Goal: Information Seeking & Learning: Learn about a topic

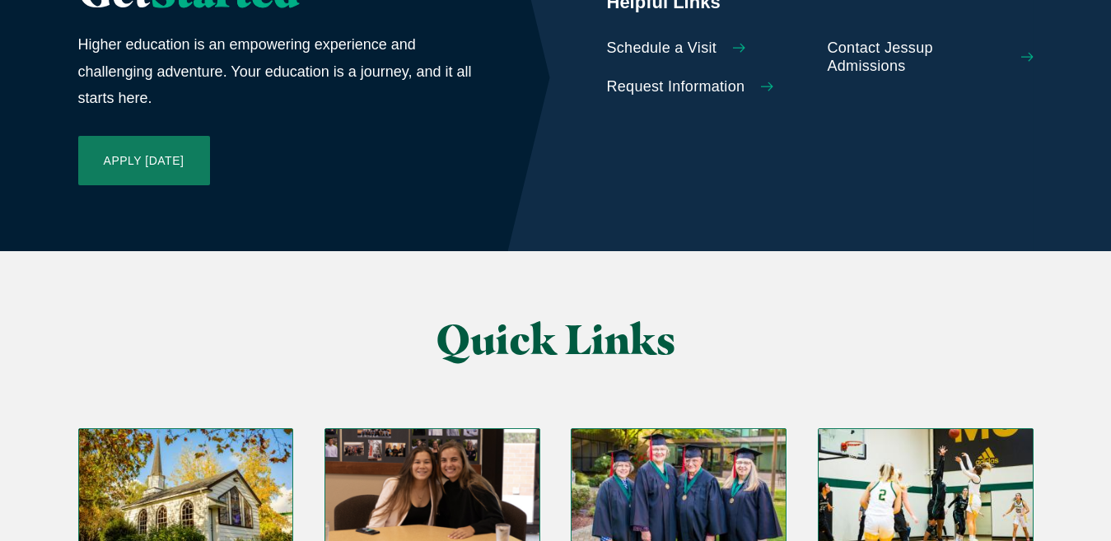
scroll to position [3870, 0]
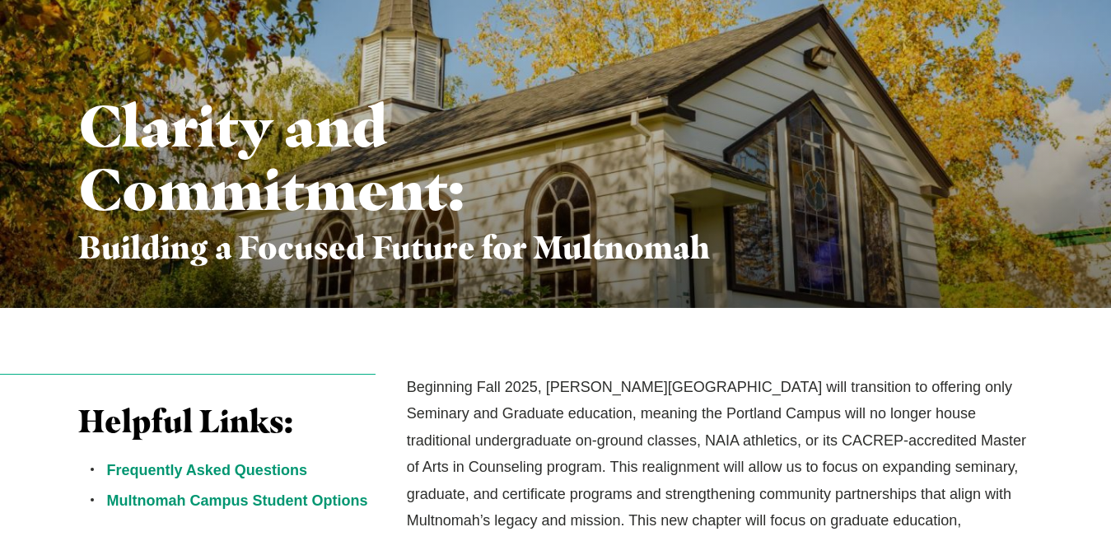
scroll to position [247, 0]
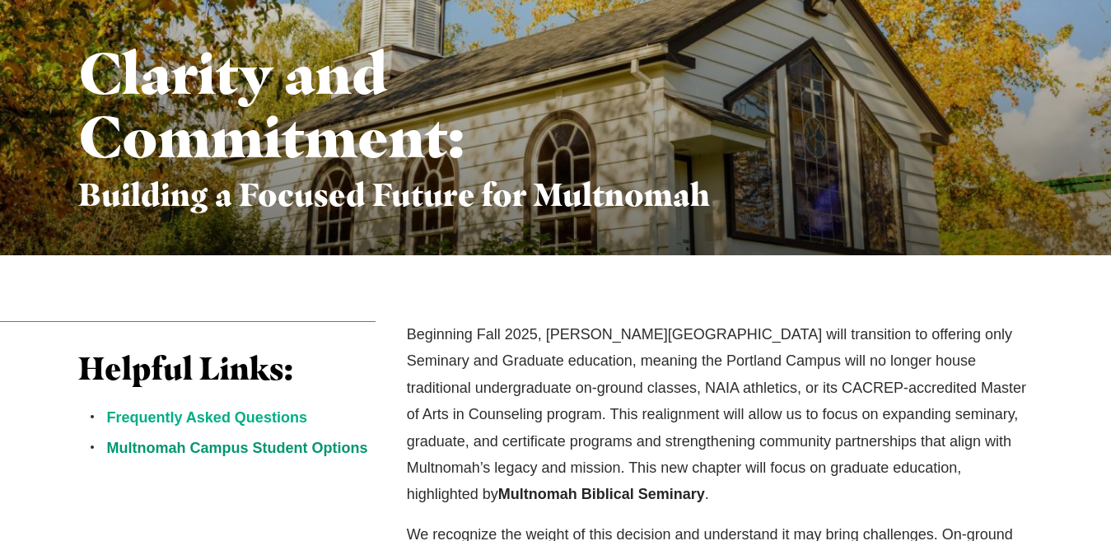
click at [228, 414] on link "Frequently Asked Questions" at bounding box center [207, 417] width 200 height 16
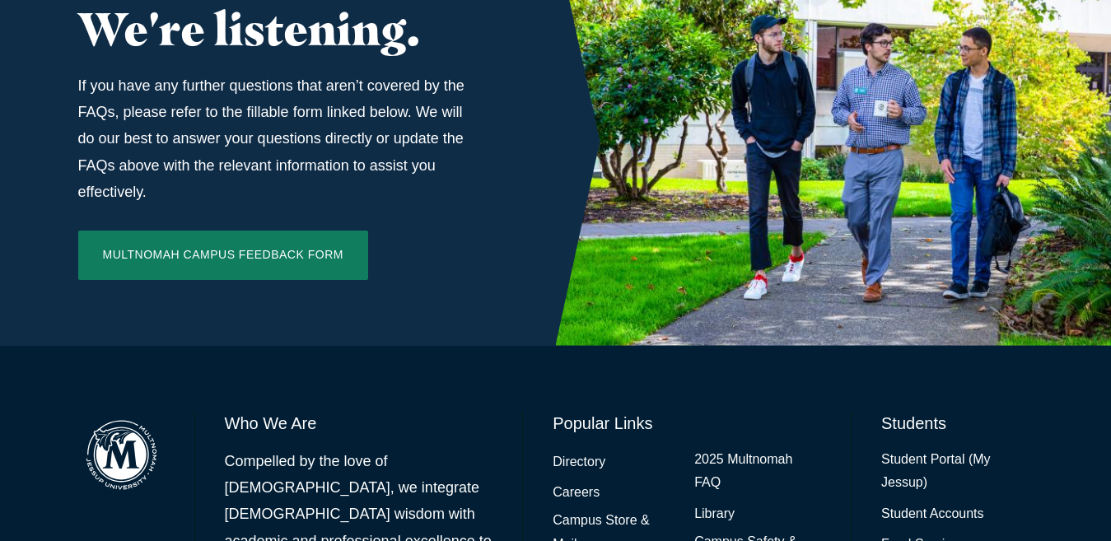
scroll to position [5641, 0]
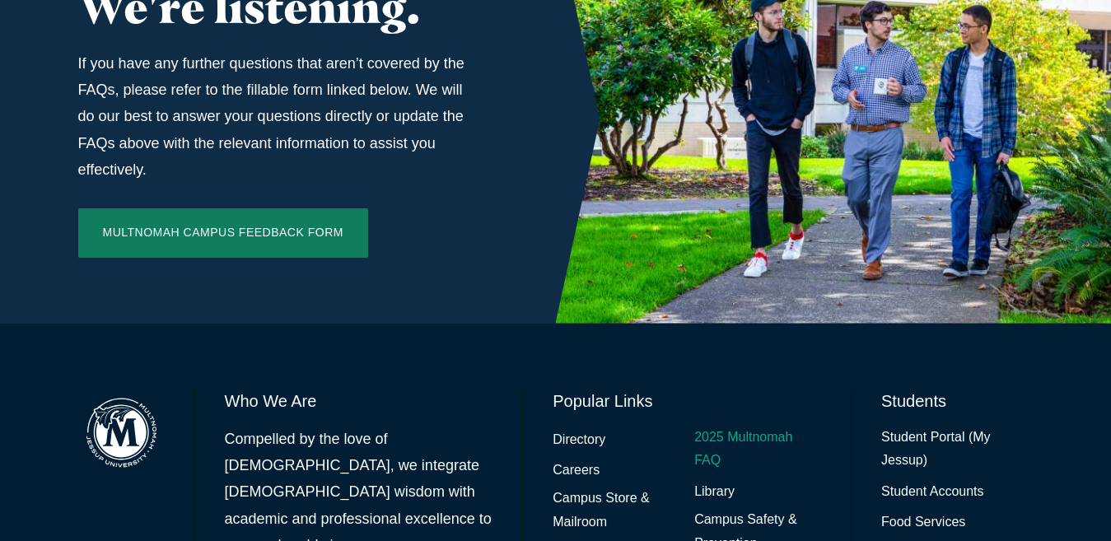
click at [714, 426] on link "2025 Multnomah FAQ" at bounding box center [757, 450] width 127 height 48
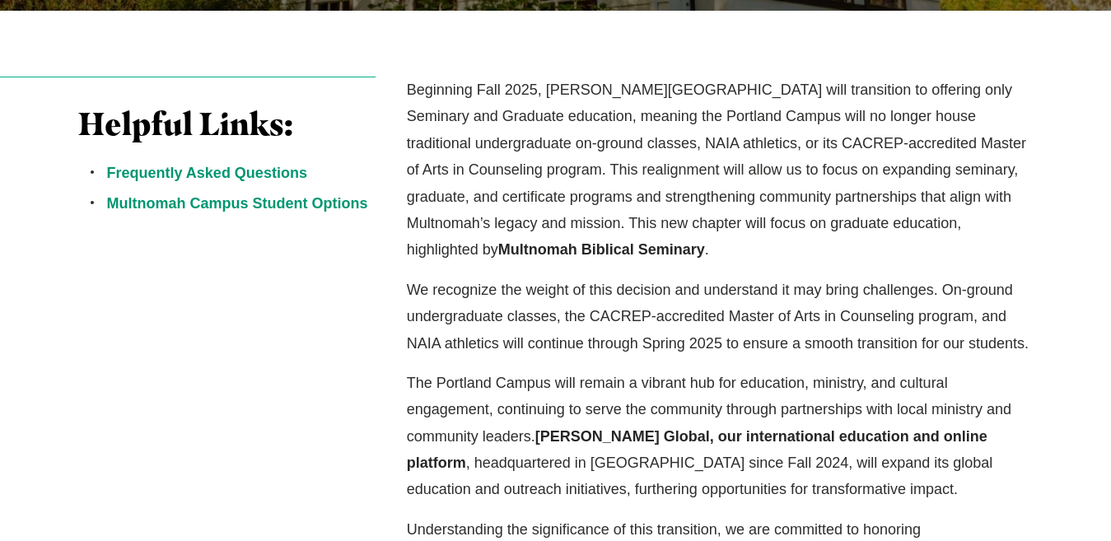
scroll to position [494, 0]
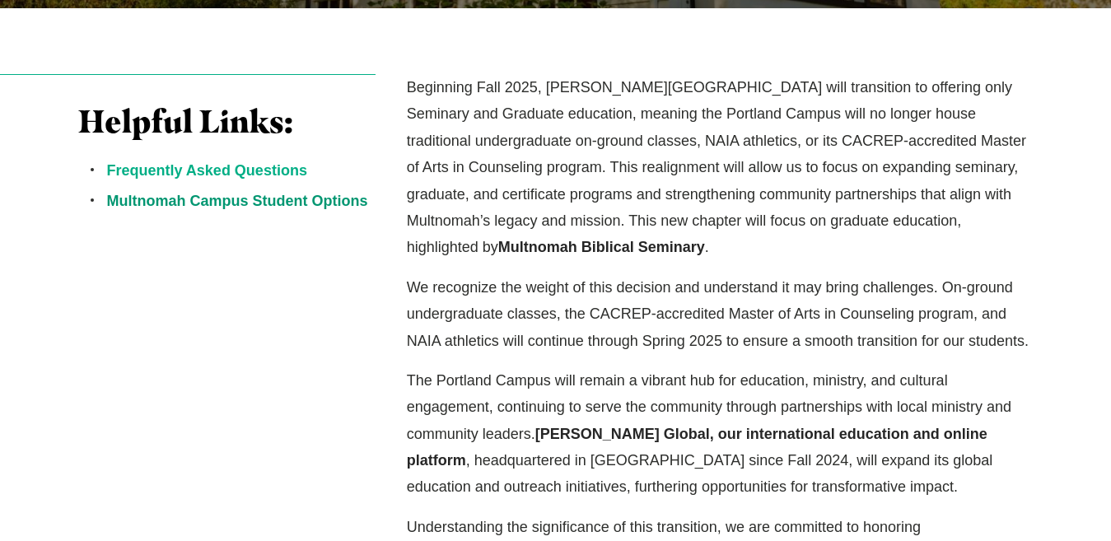
click at [187, 172] on link "Frequently Asked Questions" at bounding box center [207, 170] width 200 height 16
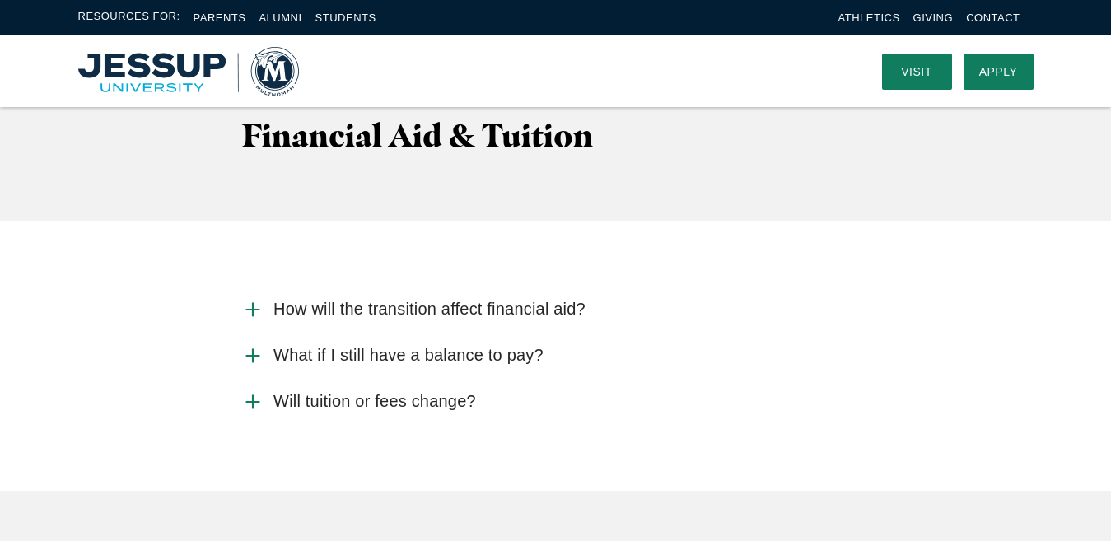
scroll to position [3582, 0]
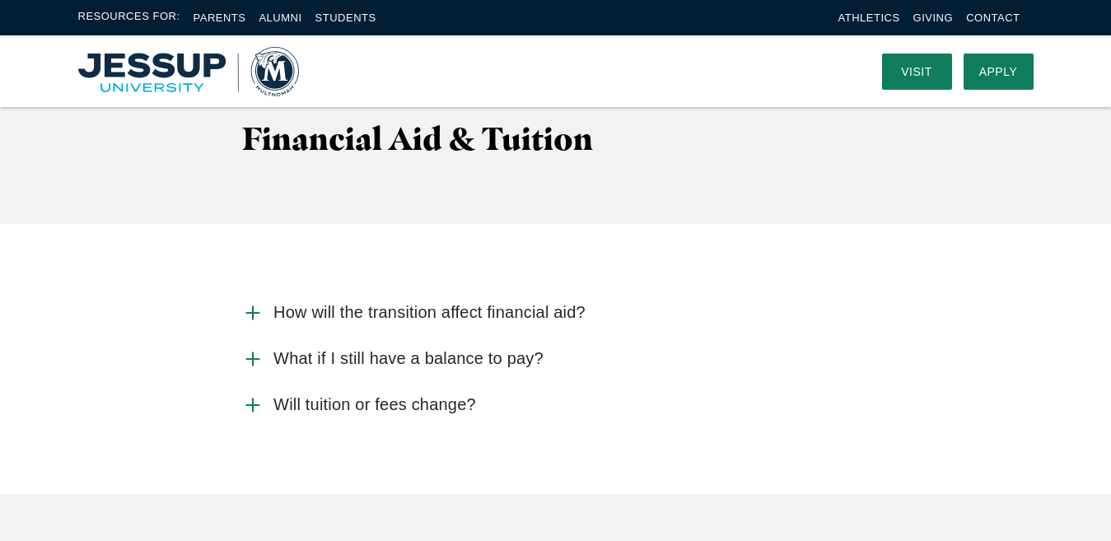
click at [411, 406] on span "Will tuition or fees change?" at bounding box center [374, 404] width 203 height 21
click at [0, 0] on input "Will tuition or fees change?" at bounding box center [0, 0] width 0 height 0
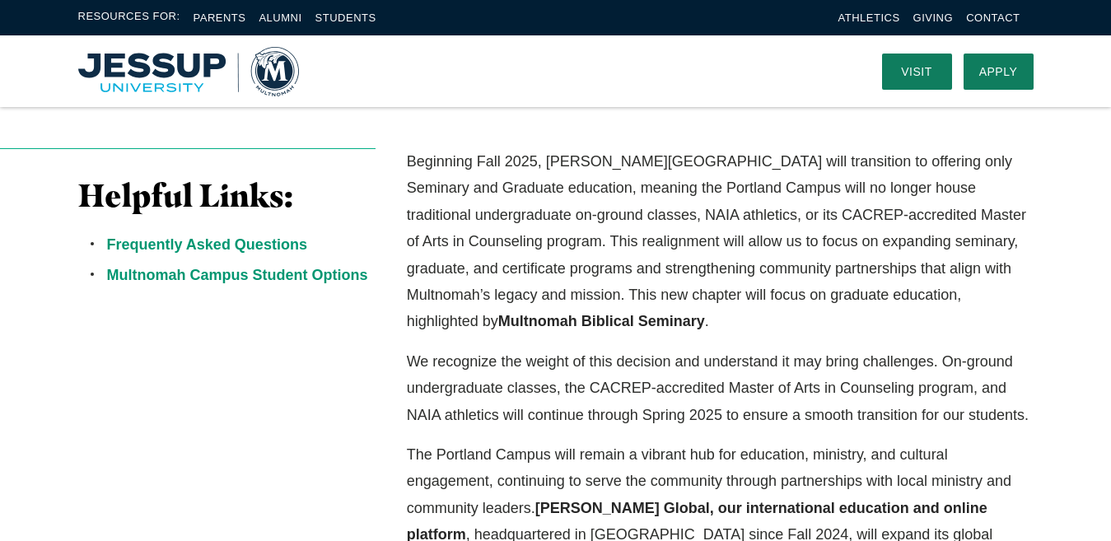
scroll to position [371, 0]
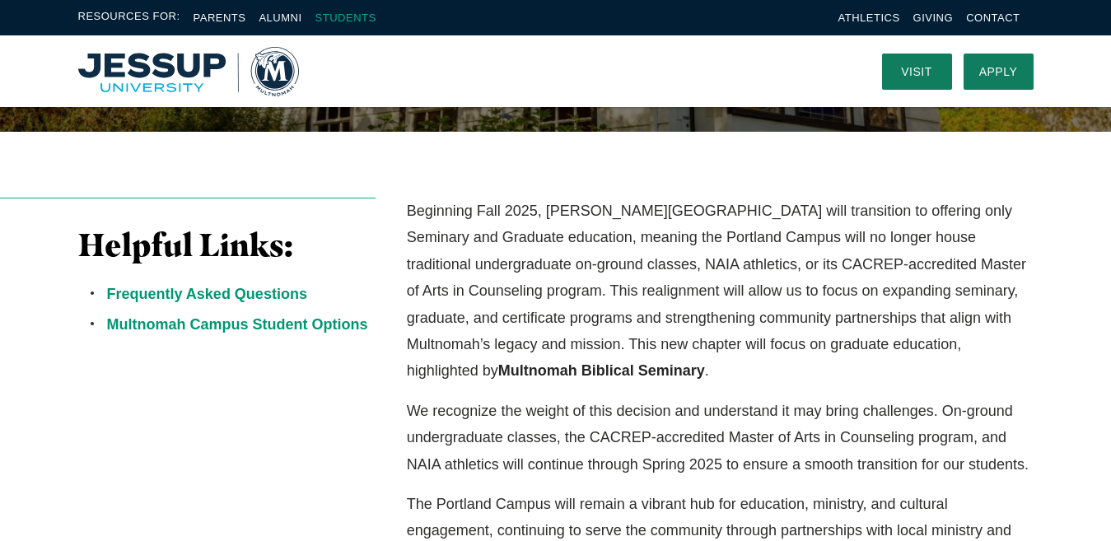
click at [315, 24] on link "Students" at bounding box center [345, 18] width 61 height 12
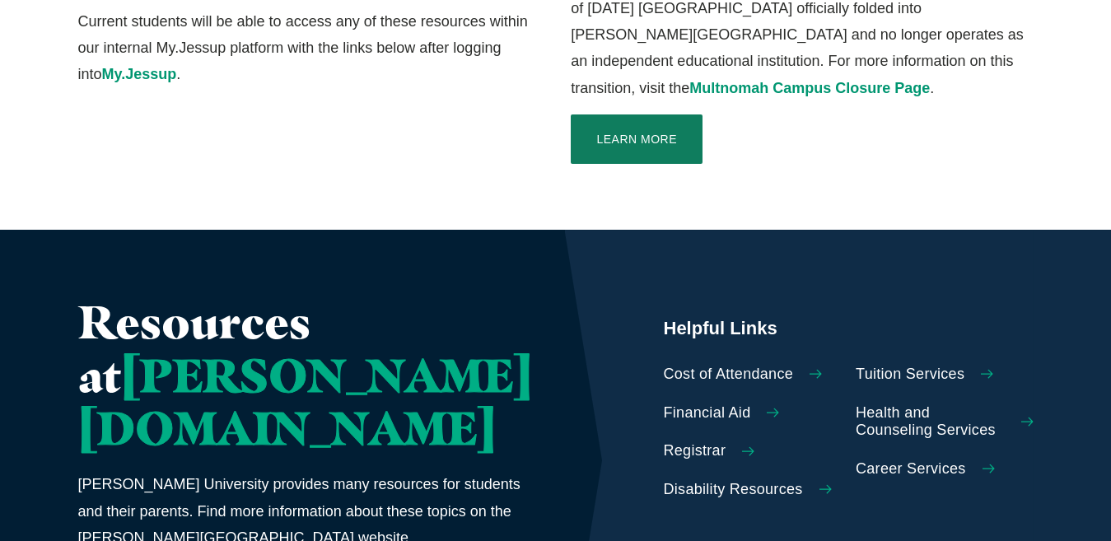
scroll to position [659, 0]
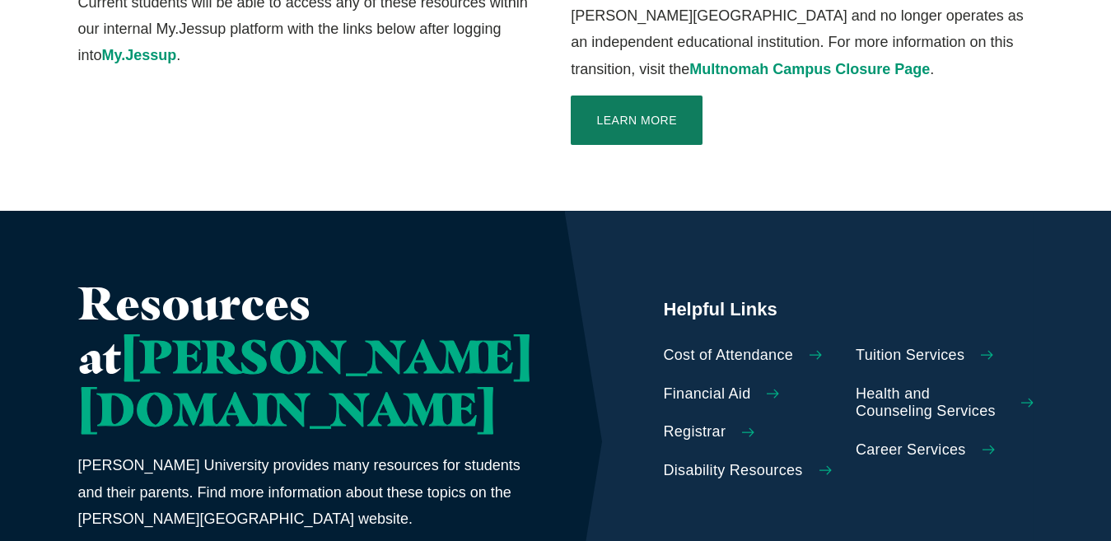
click at [884, 347] on span "Tuition Services" at bounding box center [910, 356] width 109 height 18
